Goal: Complete application form

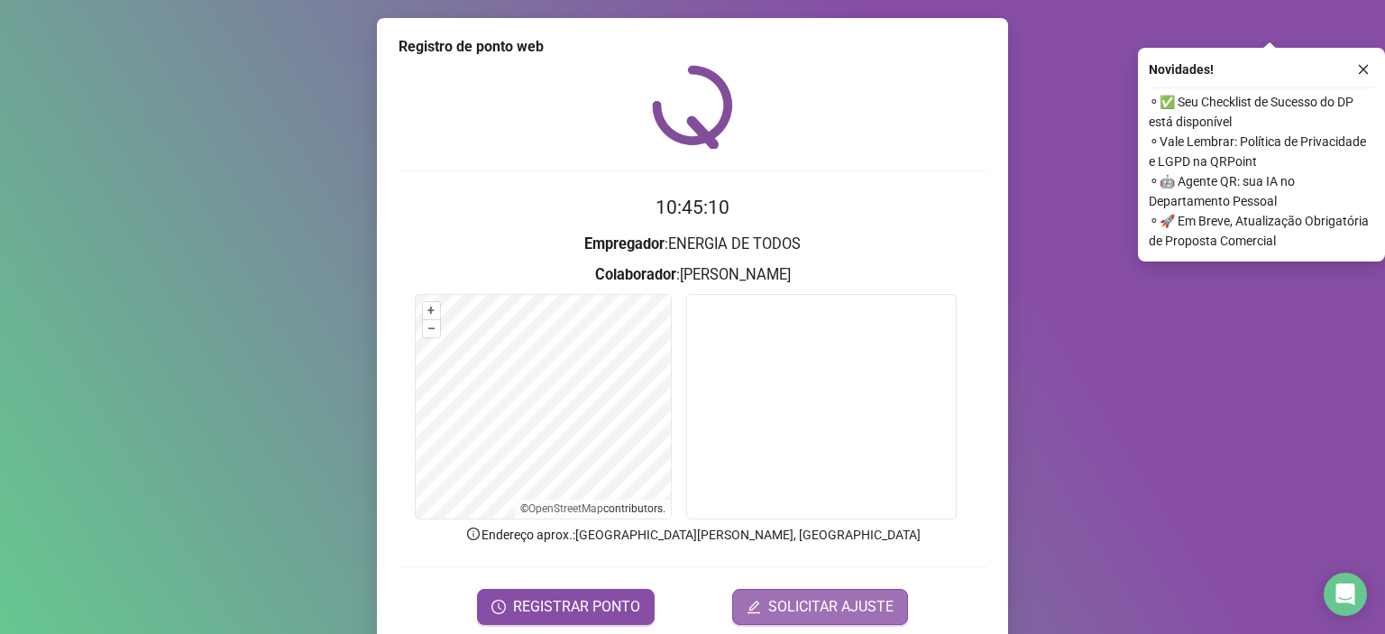
click at [829, 608] on span "SOLICITAR AJUSTE" at bounding box center [830, 607] width 125 height 22
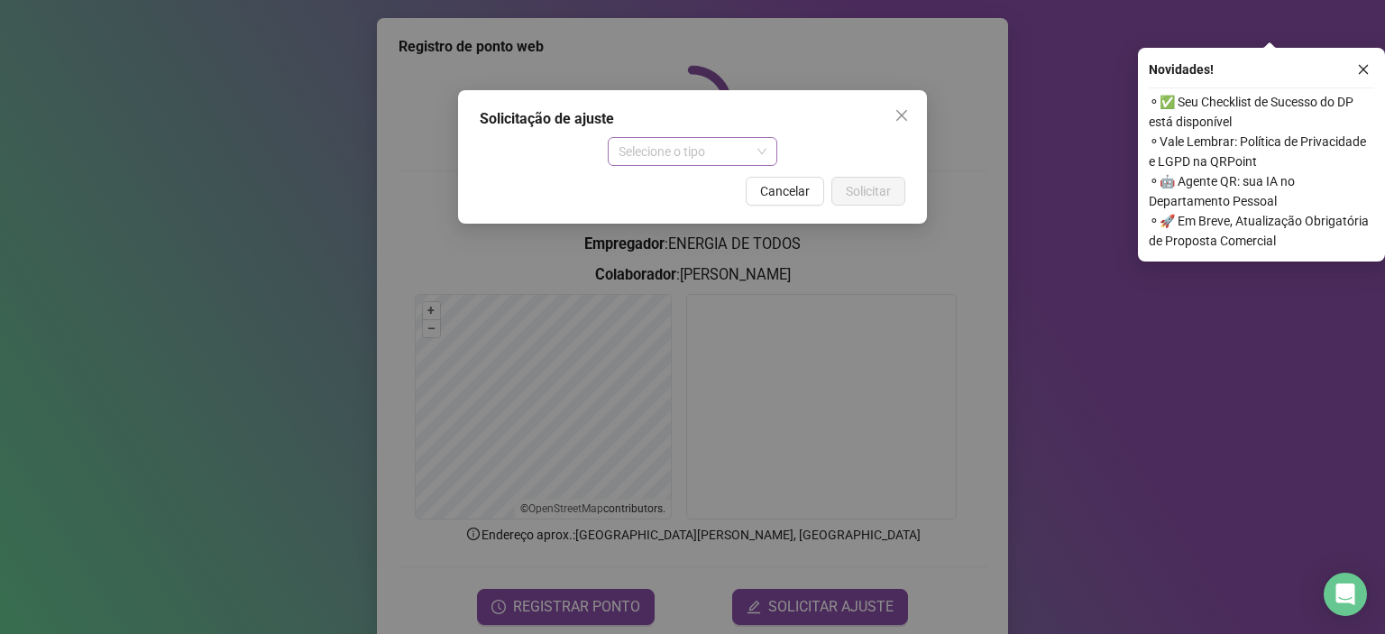
click at [700, 154] on span "Selecione o tipo" at bounding box center [693, 151] width 149 height 27
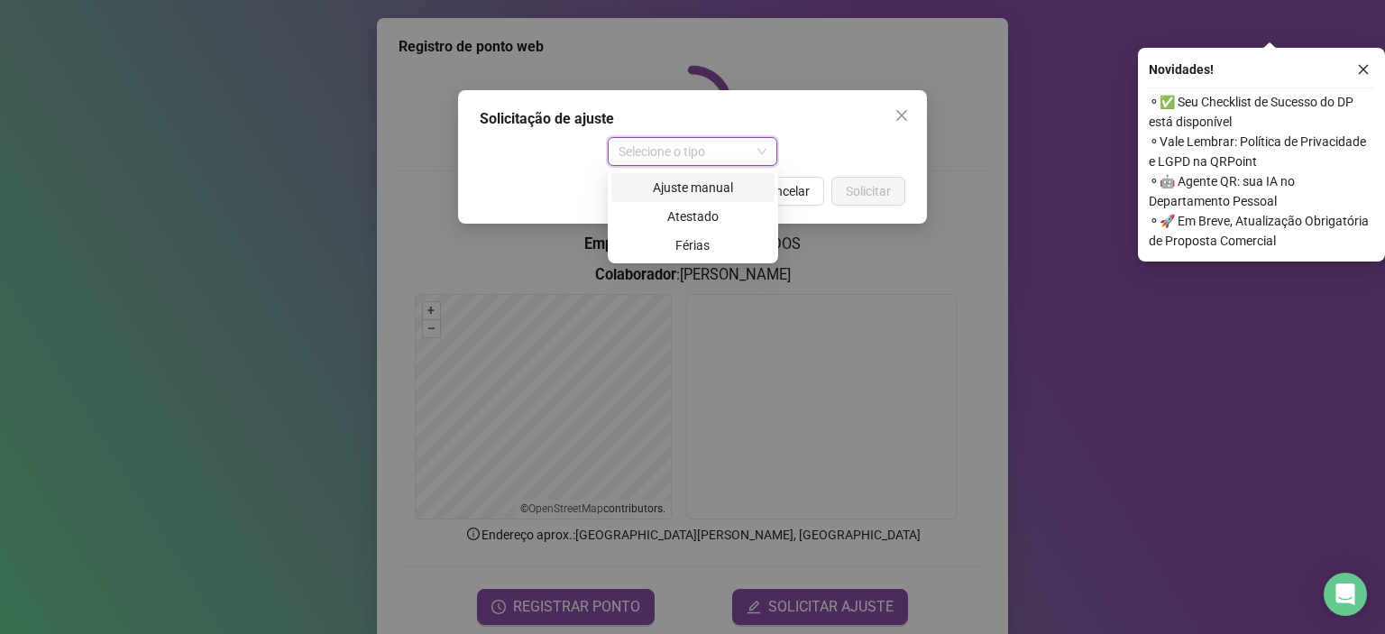
click at [686, 183] on div "Ajuste manual" at bounding box center [693, 188] width 142 height 20
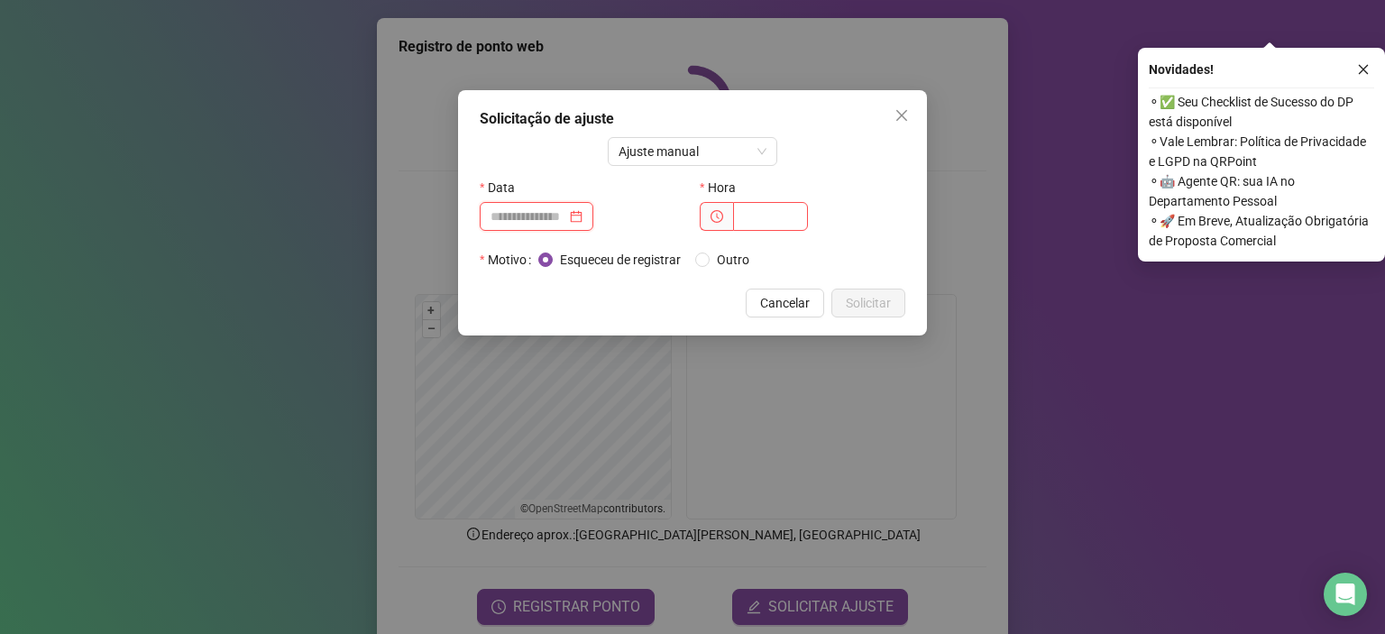
click at [566, 209] on input at bounding box center [529, 217] width 76 height 20
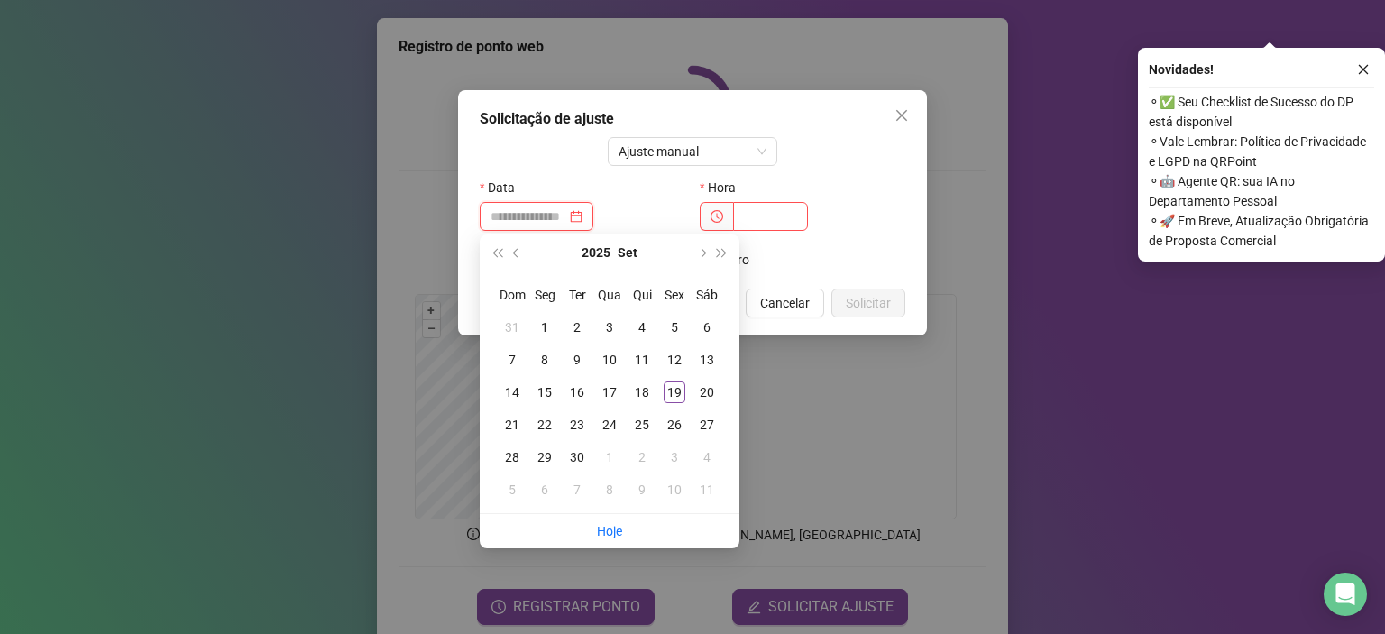
click at [583, 212] on div at bounding box center [537, 217] width 92 height 20
type input "**********"
click at [646, 392] on div "18" at bounding box center [642, 392] width 22 height 22
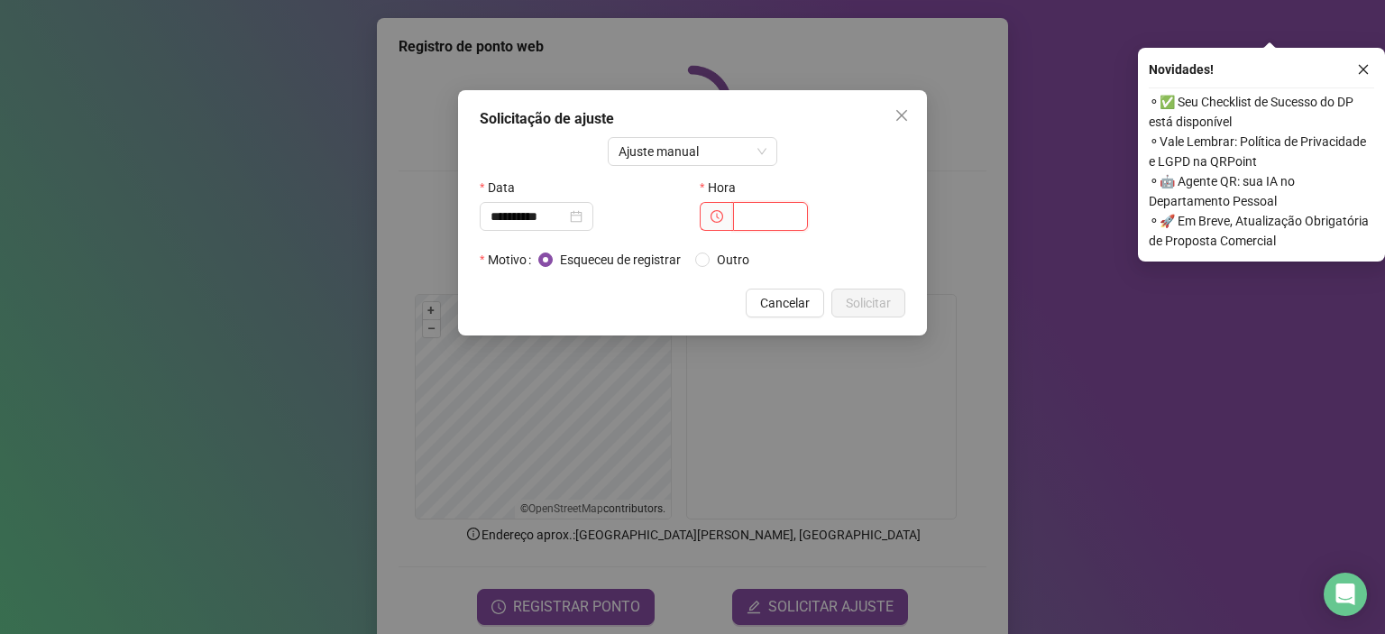
click at [761, 221] on input "text" at bounding box center [770, 216] width 75 height 29
type input "*****"
click at [871, 291] on button "Solicitar" at bounding box center [868, 303] width 74 height 29
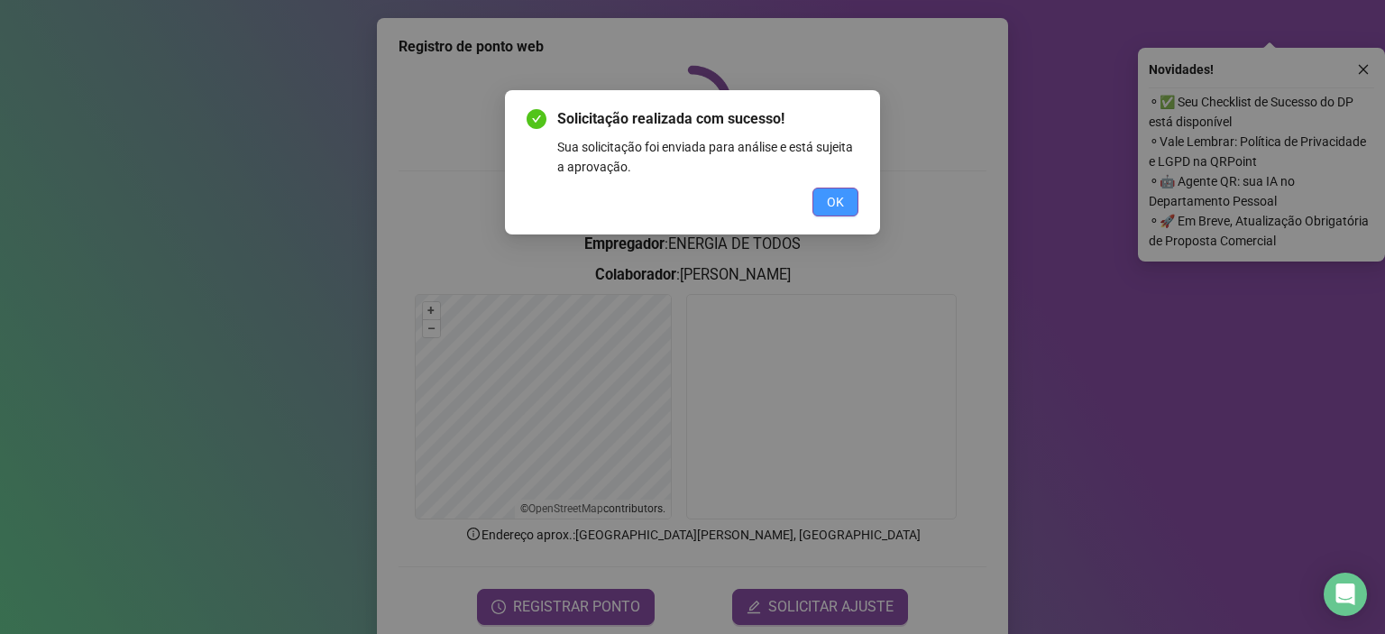
click at [832, 207] on span "OK" at bounding box center [835, 202] width 17 height 20
